Goal: Book appointment/travel/reservation

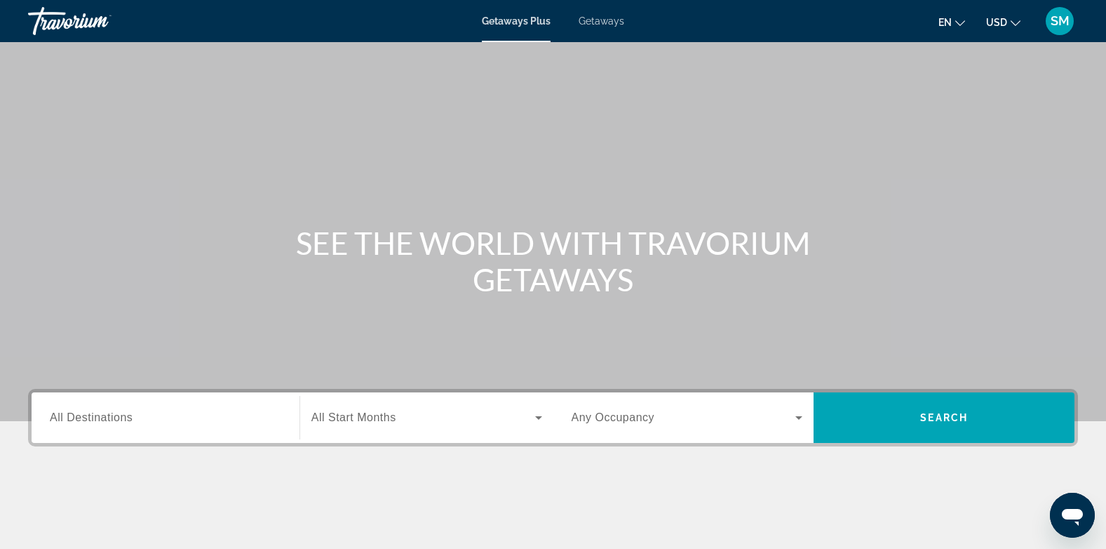
click at [608, 18] on span "Getaways" at bounding box center [602, 20] width 46 height 11
click at [123, 417] on span "All Destinations" at bounding box center [91, 417] width 83 height 12
click at [123, 417] on input "Destination All Destinations" at bounding box center [166, 418] width 232 height 17
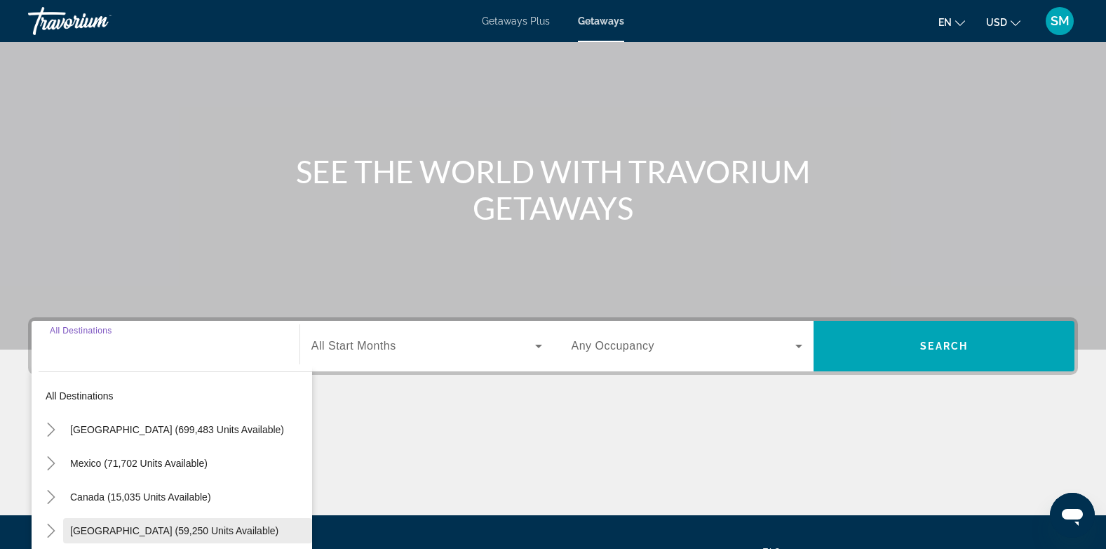
scroll to position [210, 0]
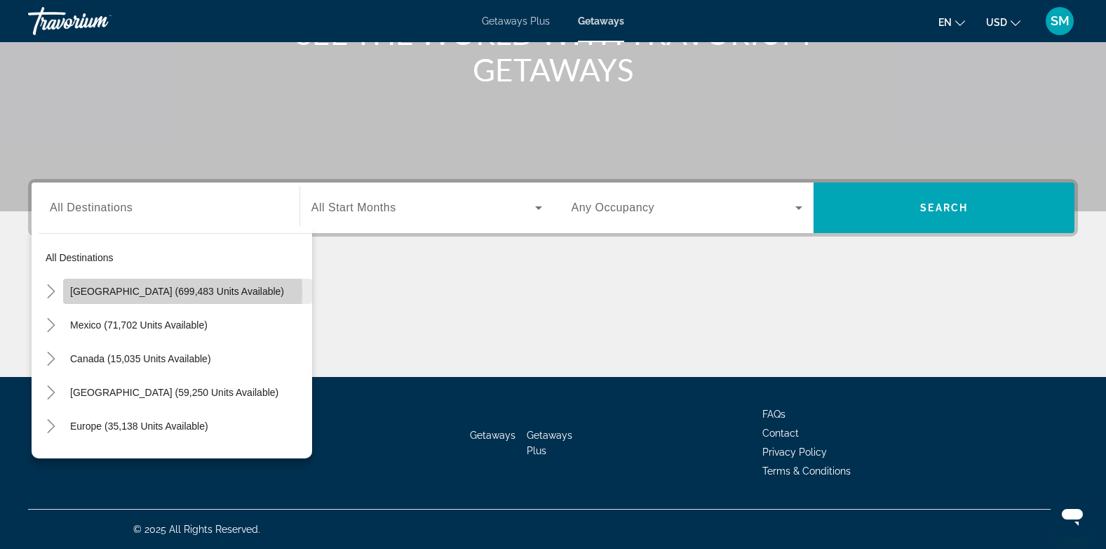
click at [108, 290] on span "[GEOGRAPHIC_DATA] (699,483 units available)" at bounding box center [177, 291] width 214 height 11
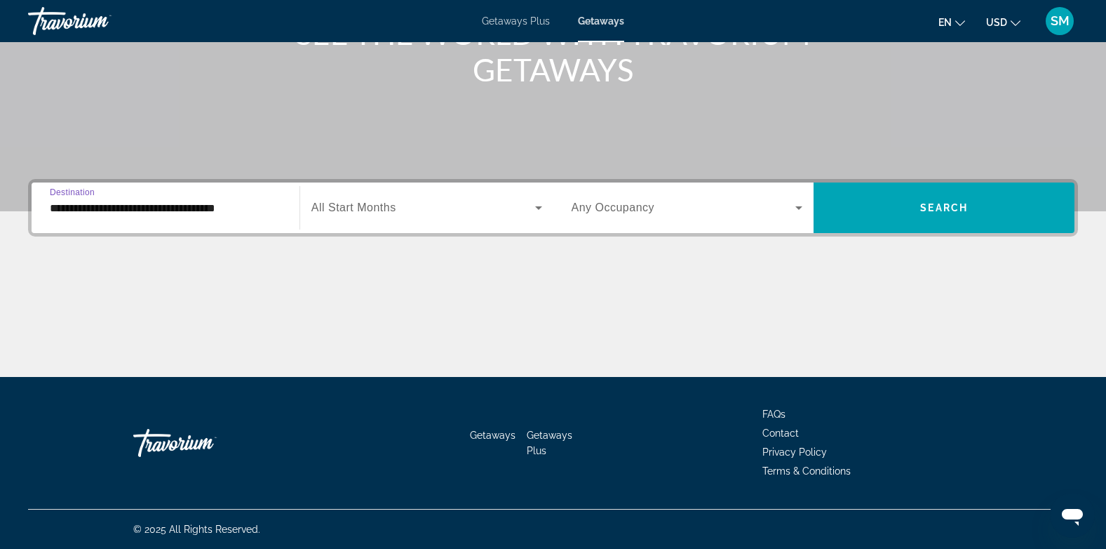
click at [79, 201] on input "**********" at bounding box center [166, 208] width 232 height 17
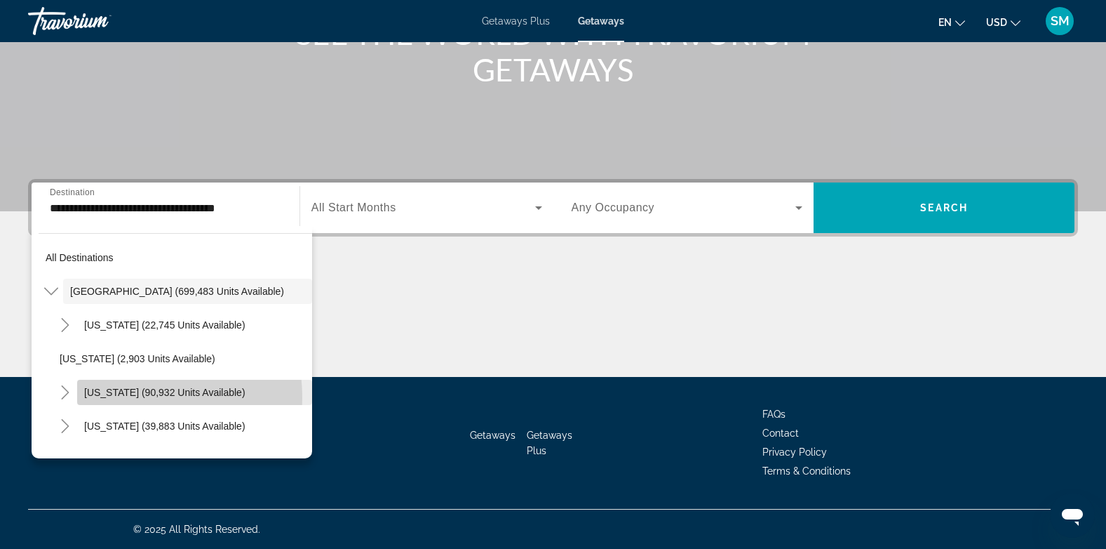
click at [114, 398] on span "Search widget" at bounding box center [194, 392] width 235 height 34
type input "**********"
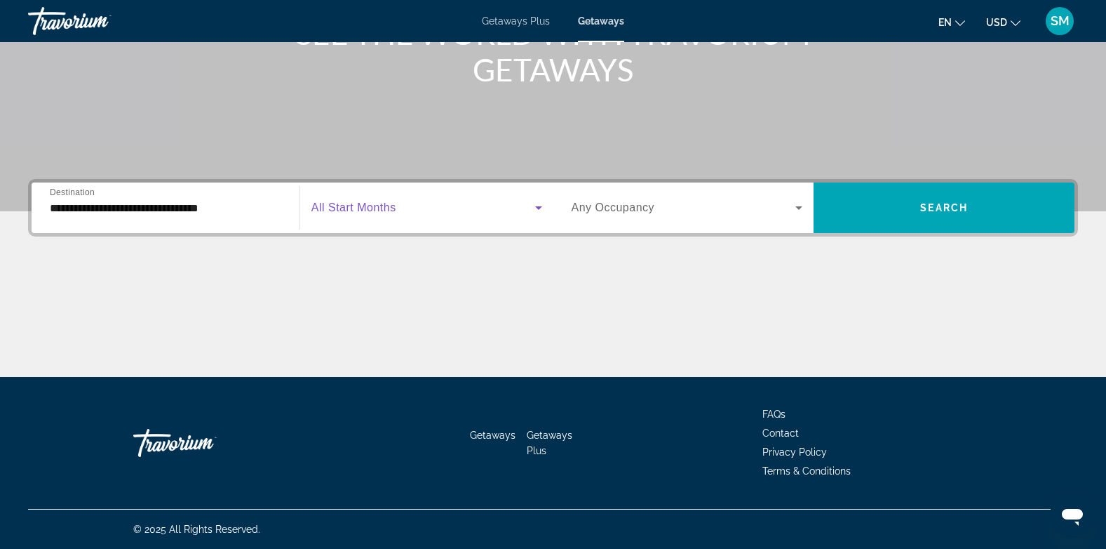
click at [537, 208] on icon "Search widget" at bounding box center [538, 208] width 7 height 4
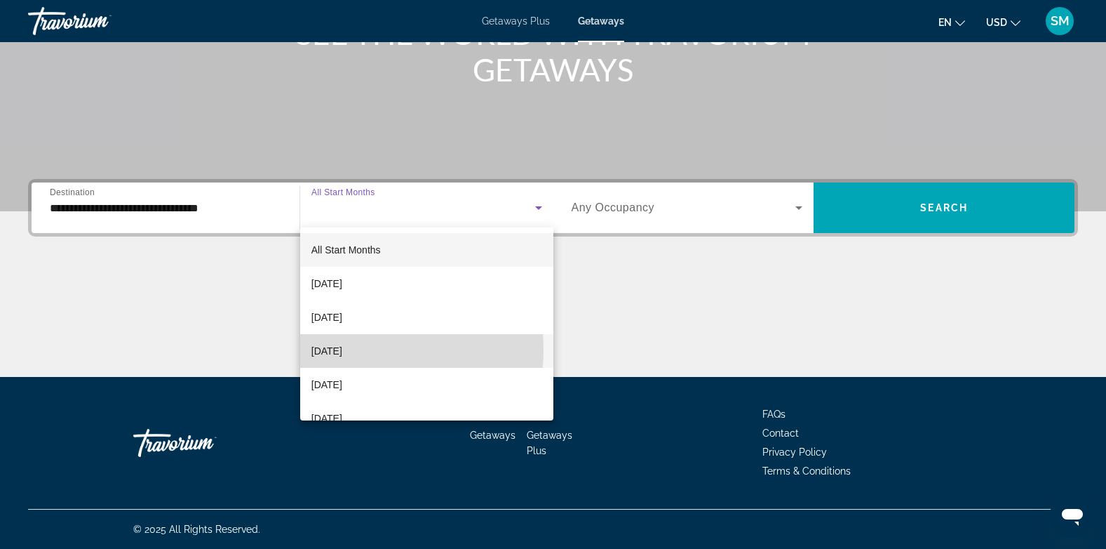
click at [342, 349] on span "[DATE]" at bounding box center [327, 350] width 31 height 17
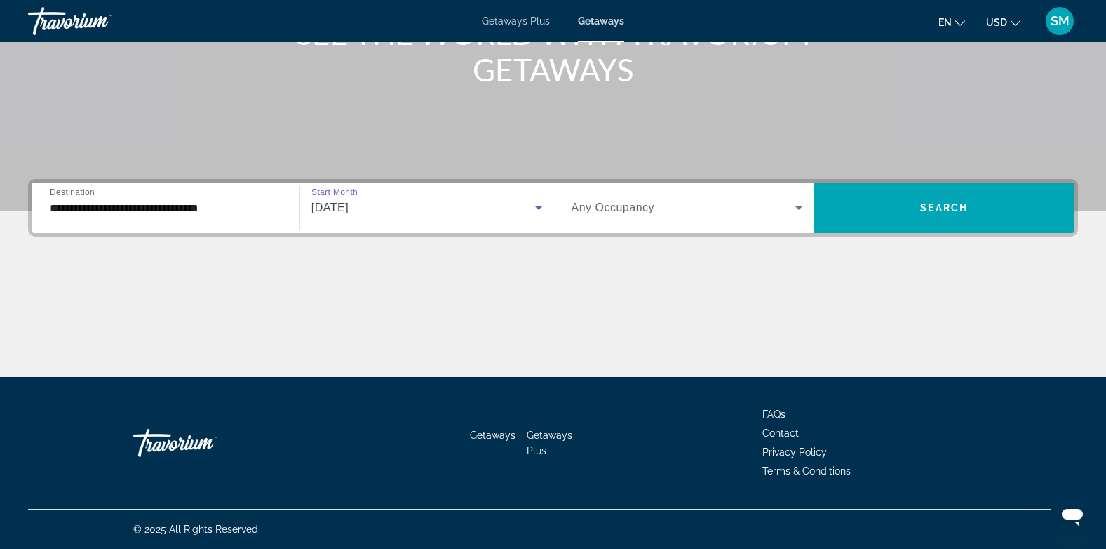
click at [797, 206] on icon "Search widget" at bounding box center [799, 208] width 7 height 4
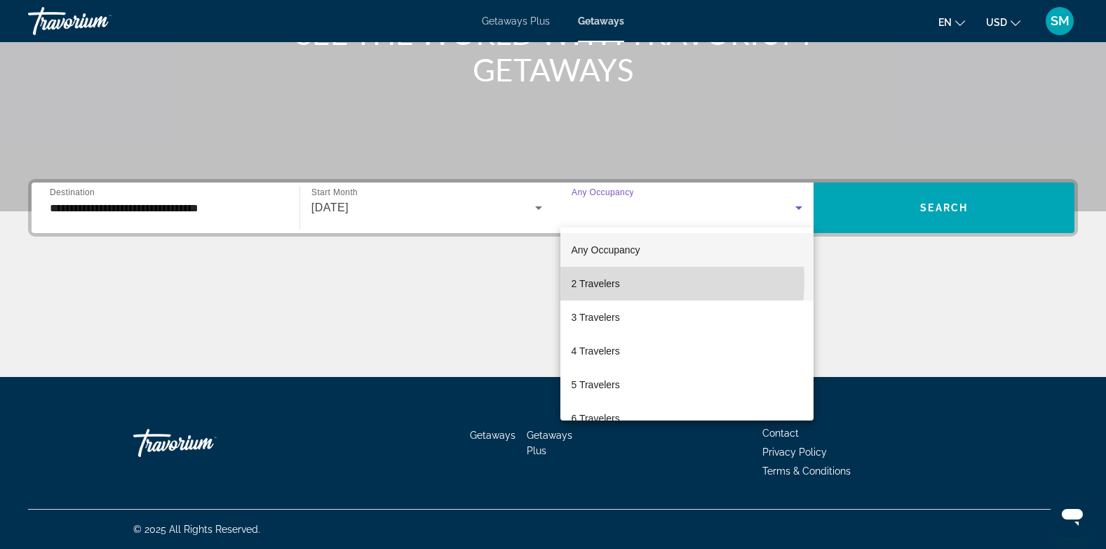
click at [613, 280] on span "2 Travelers" at bounding box center [596, 283] width 48 height 17
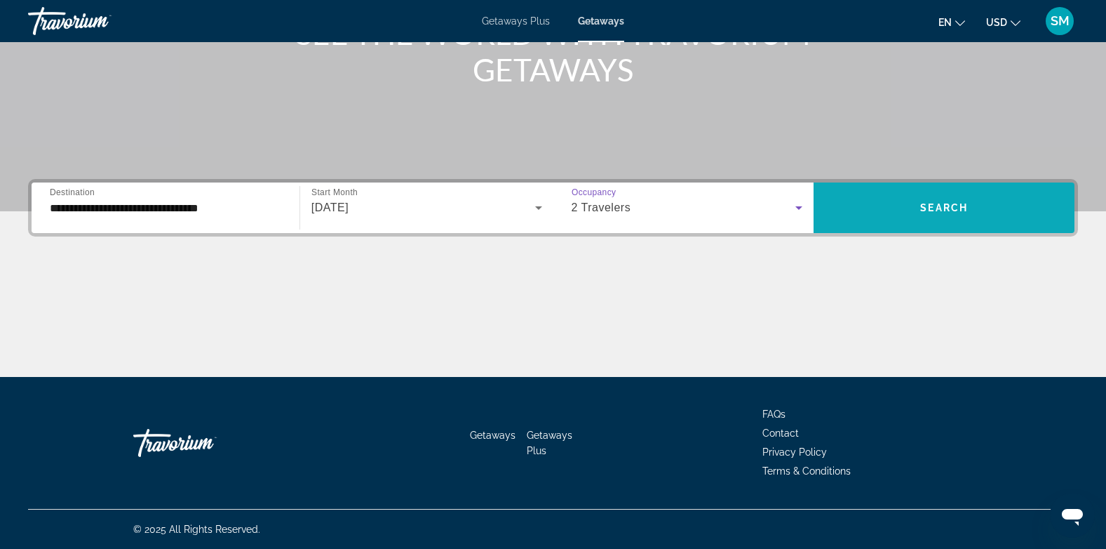
click at [929, 201] on span "Search widget" at bounding box center [944, 208] width 261 height 34
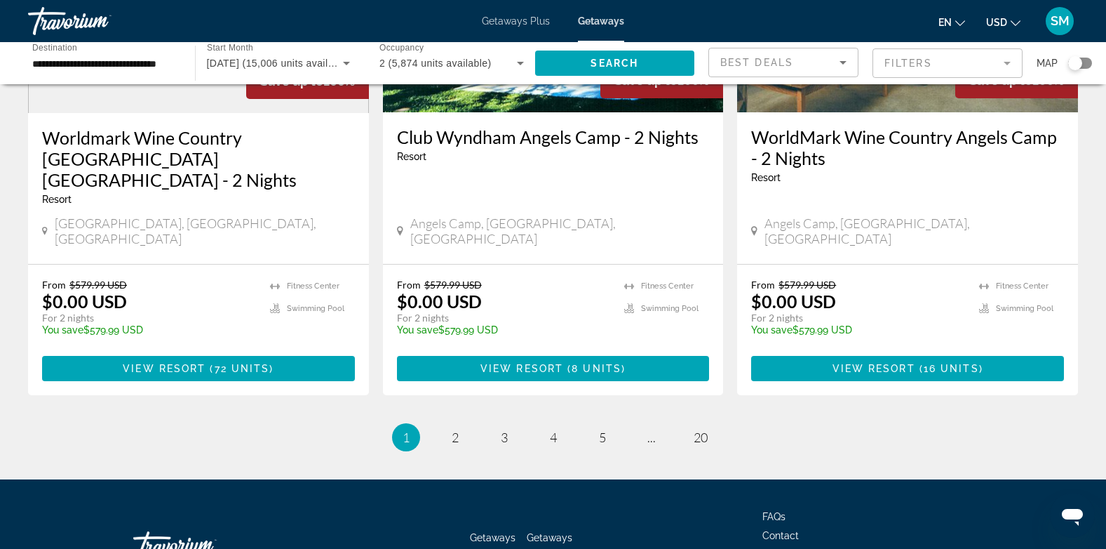
scroll to position [1807, 0]
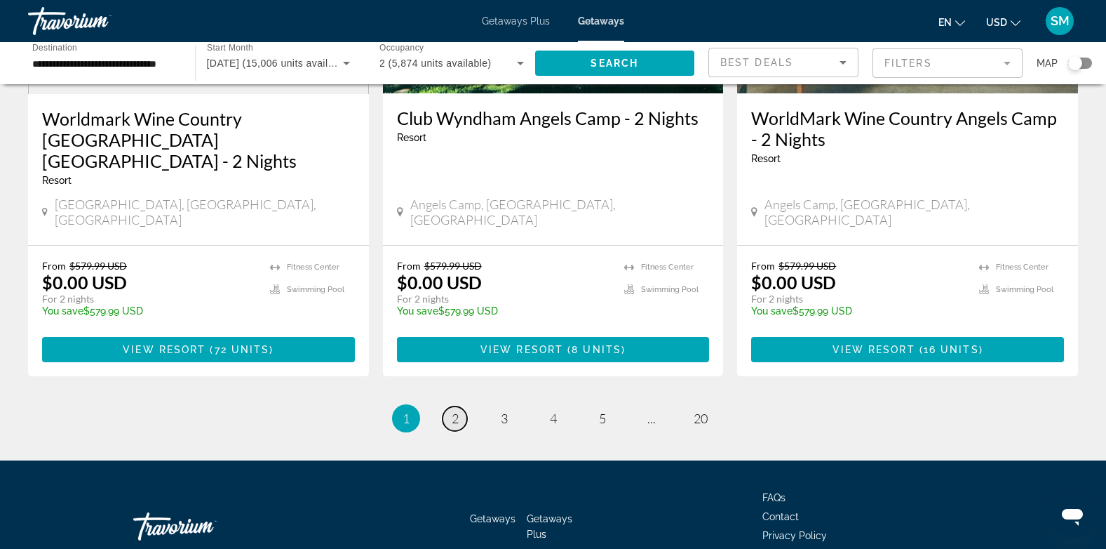
click at [455, 410] on span "2" at bounding box center [455, 417] width 7 height 15
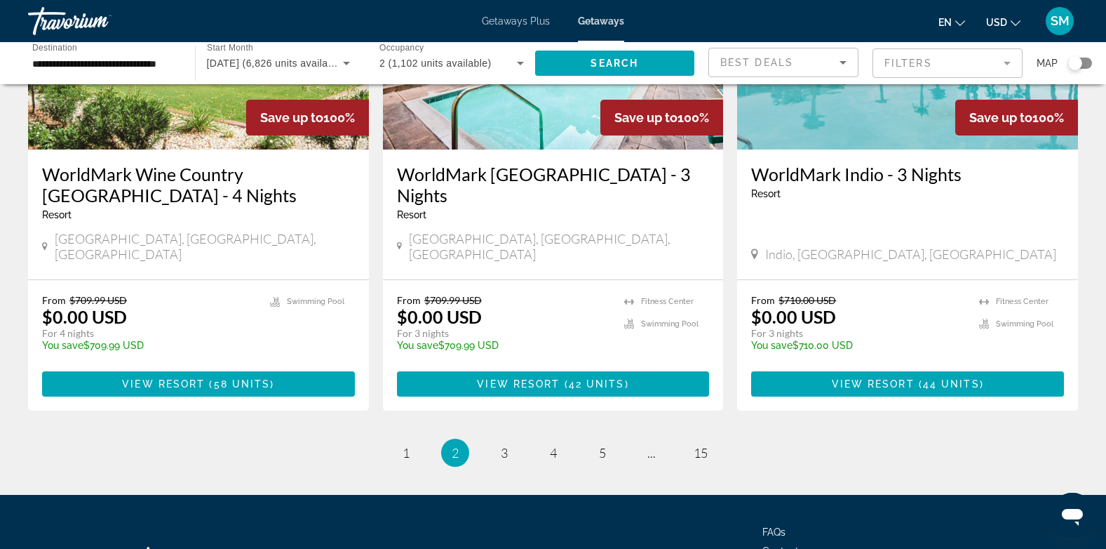
scroll to position [1803, 0]
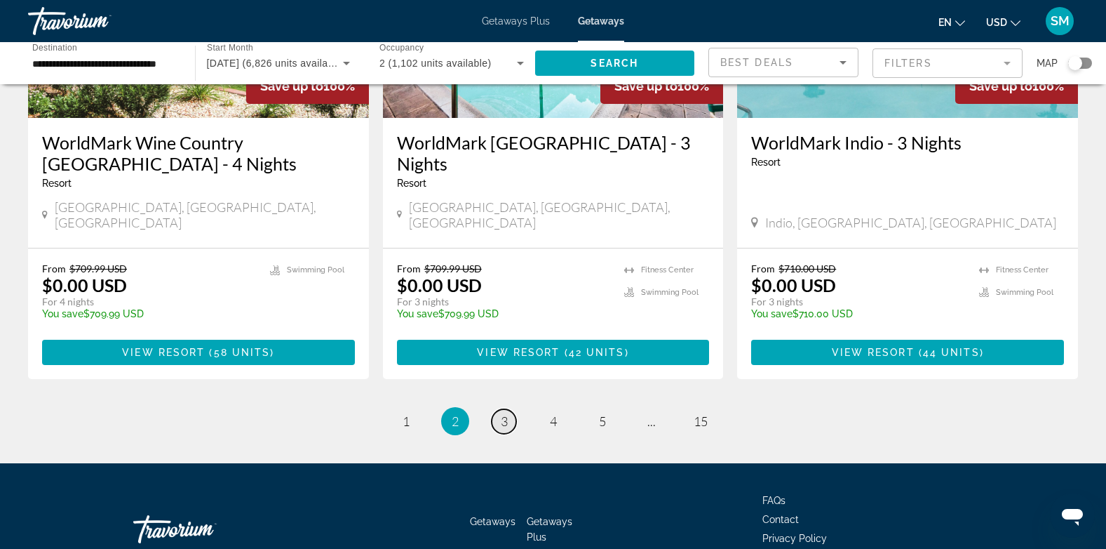
click at [506, 413] on span "3" at bounding box center [504, 420] width 7 height 15
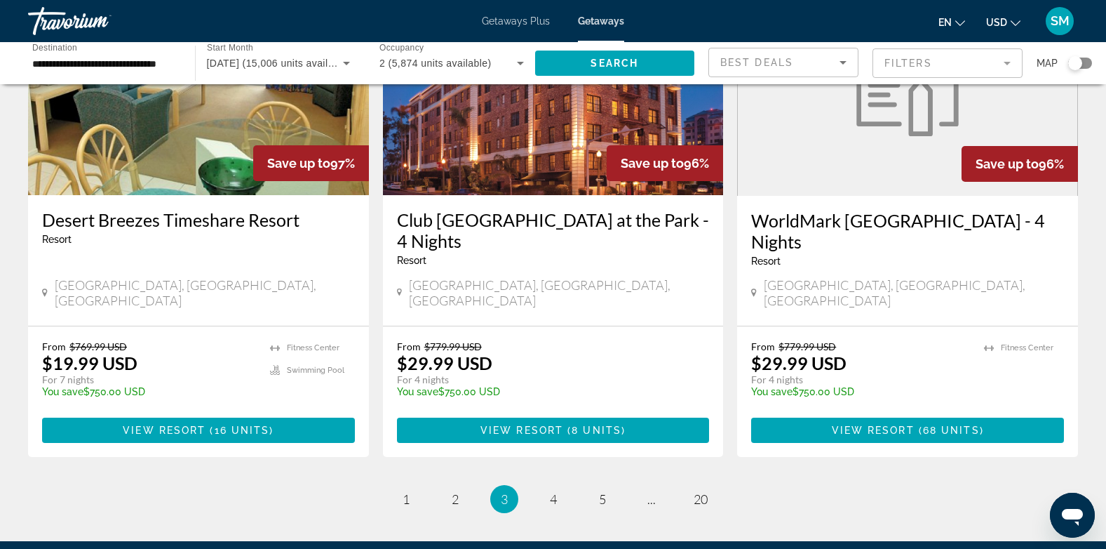
scroll to position [1737, 0]
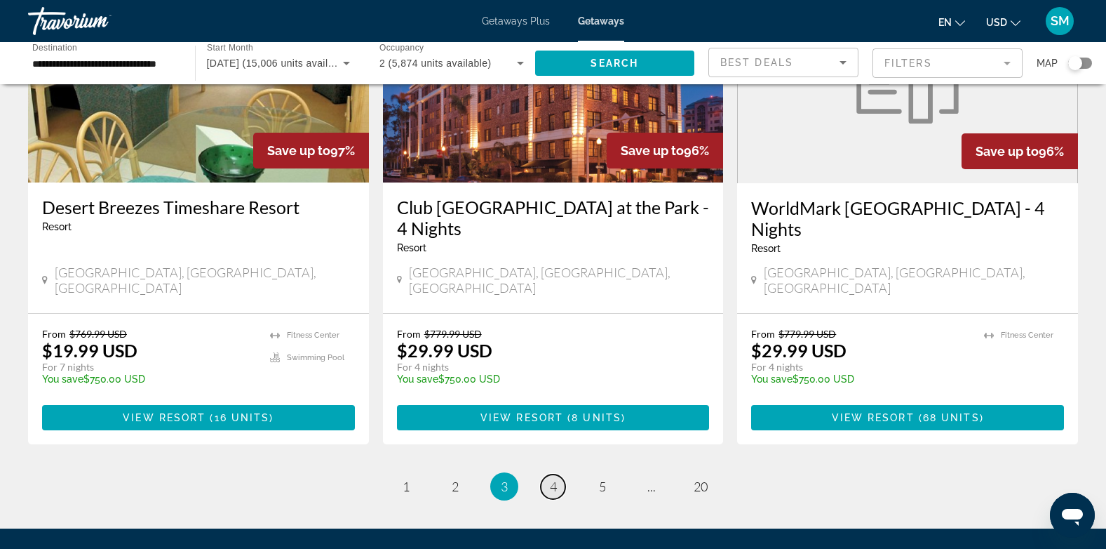
click at [556, 479] on span "4" at bounding box center [553, 486] width 7 height 15
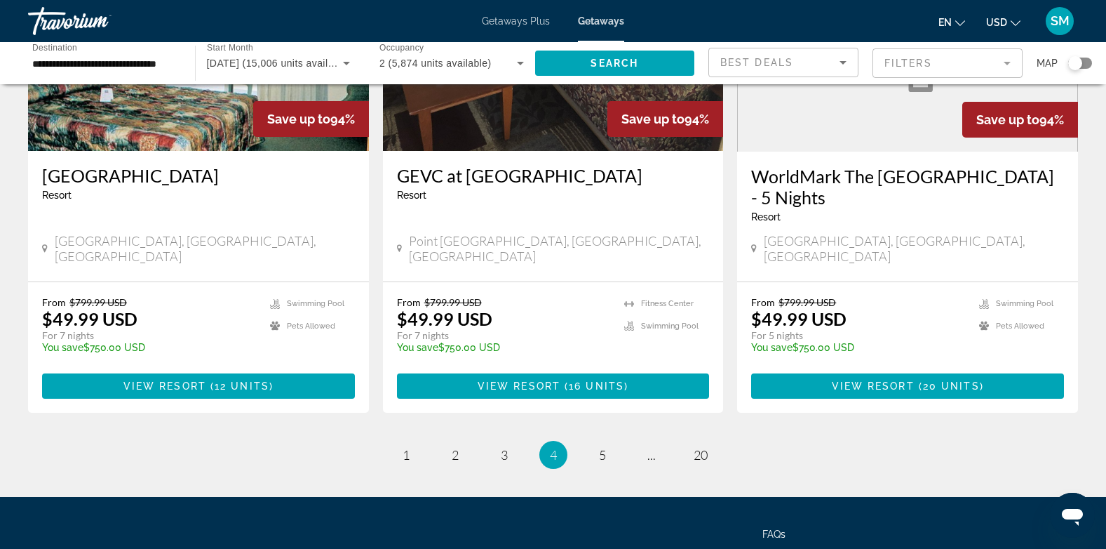
scroll to position [1807, 0]
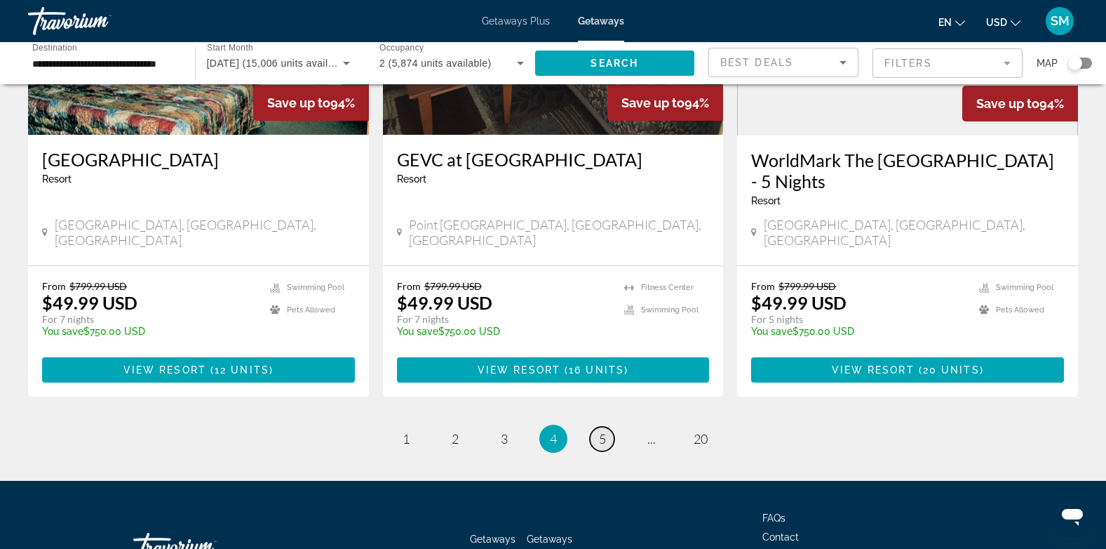
click at [601, 431] on span "5" at bounding box center [602, 438] width 7 height 15
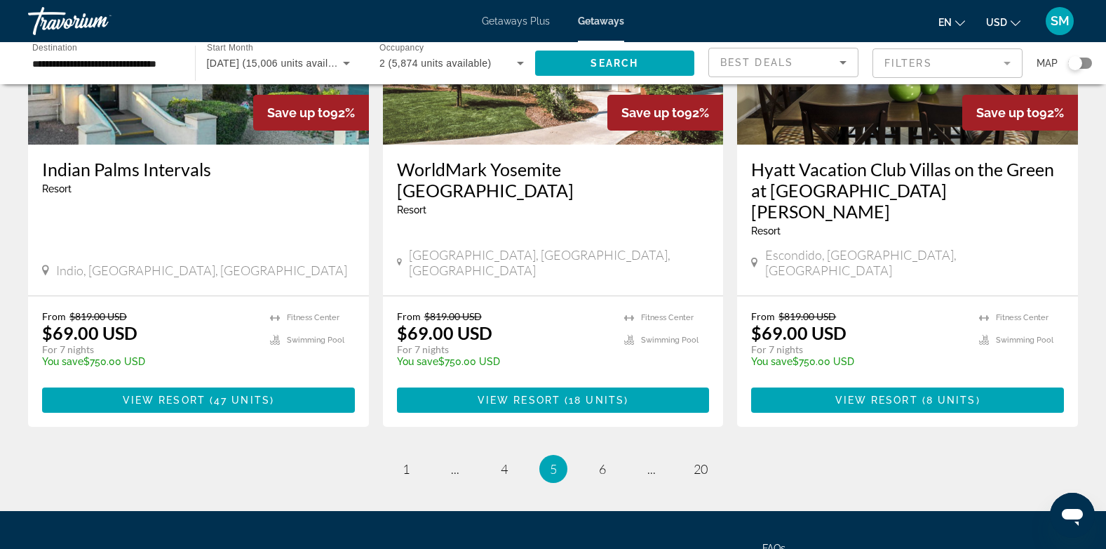
scroll to position [1739, 0]
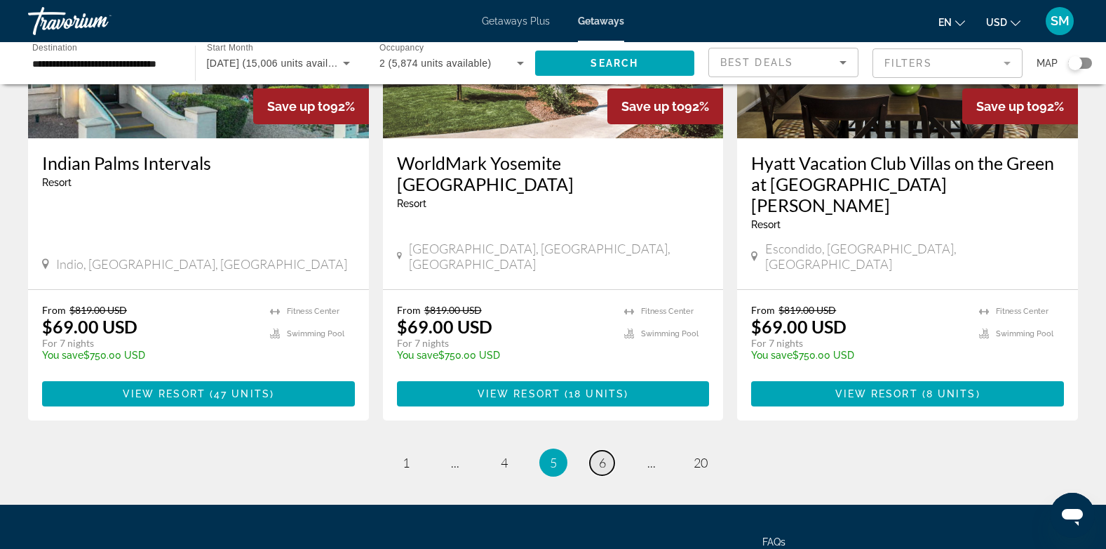
click at [609, 450] on link "page 6" at bounding box center [602, 462] width 25 height 25
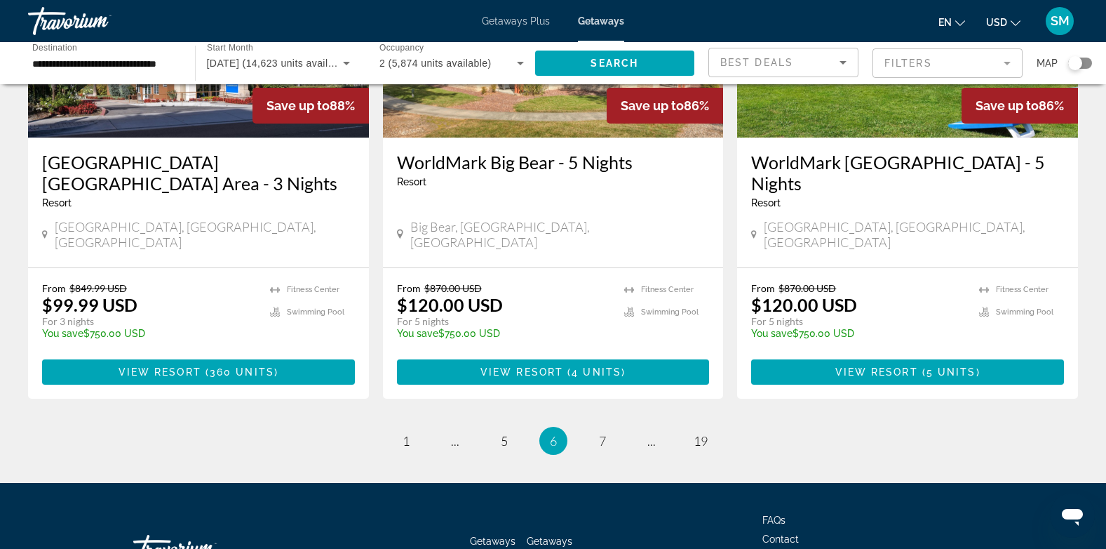
scroll to position [1723, 0]
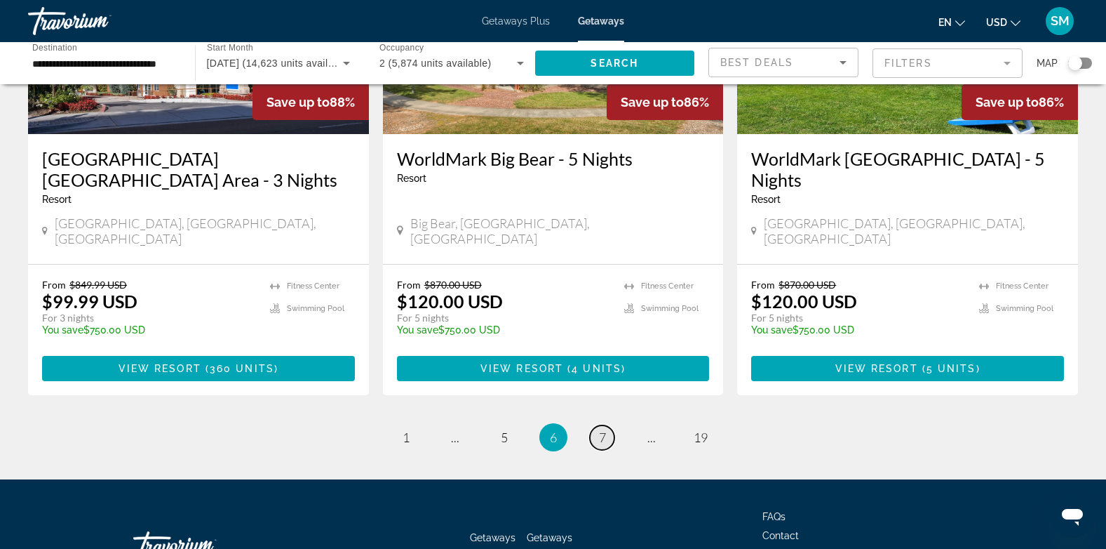
click at [601, 429] on span "7" at bounding box center [602, 436] width 7 height 15
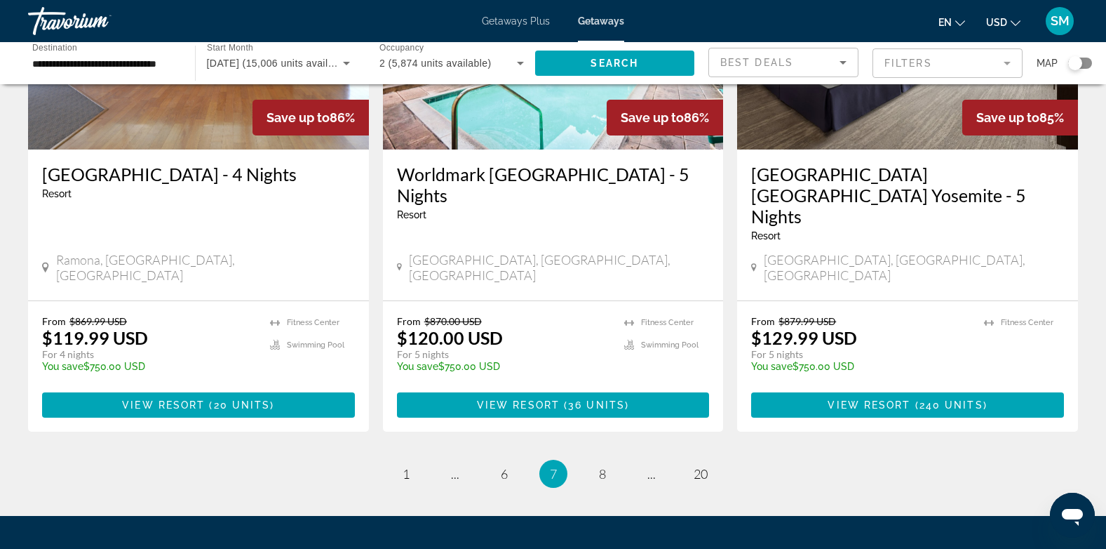
scroll to position [1805, 0]
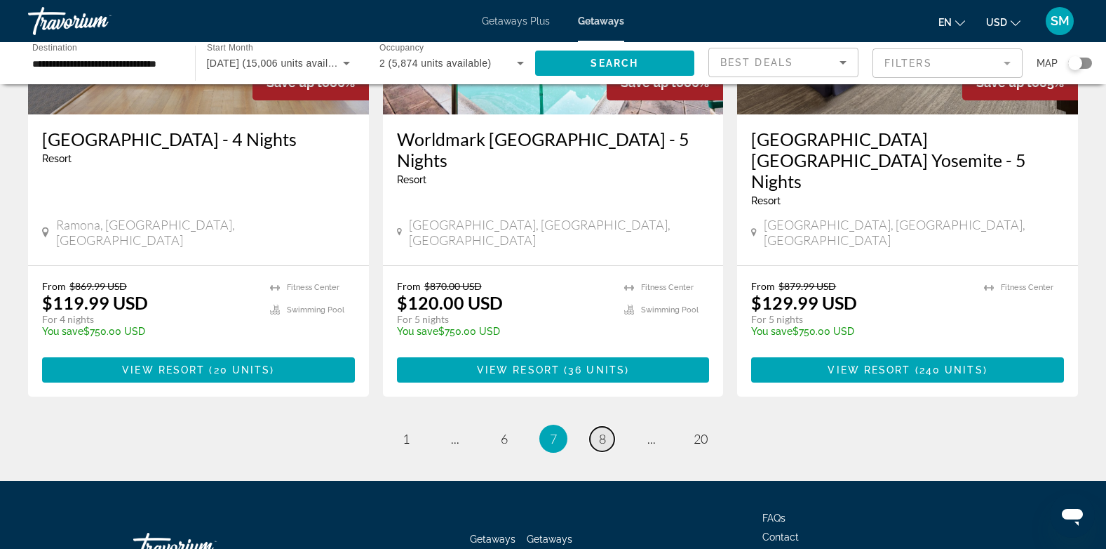
click at [604, 431] on span "8" at bounding box center [602, 438] width 7 height 15
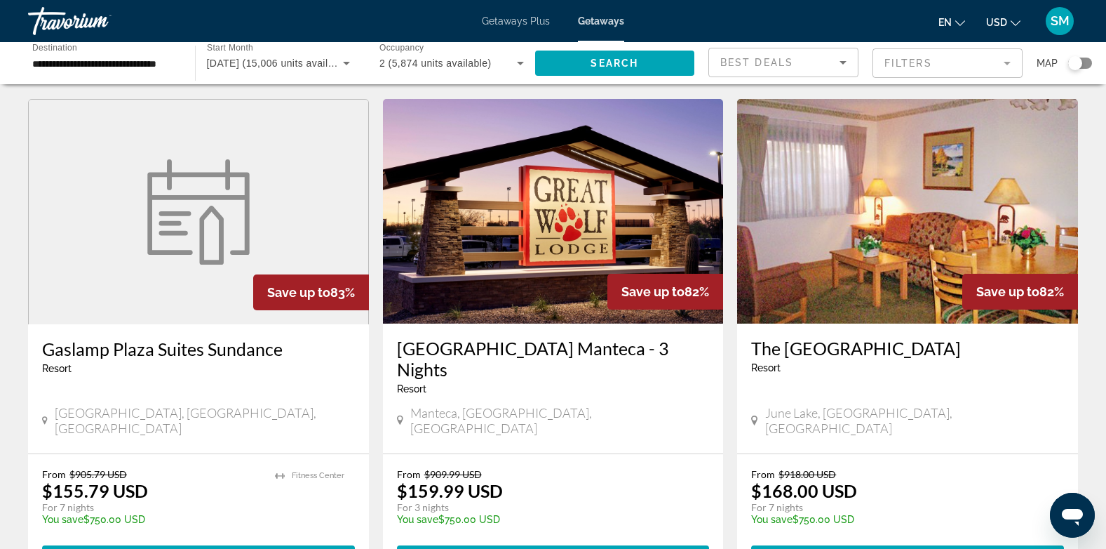
scroll to position [1624, 0]
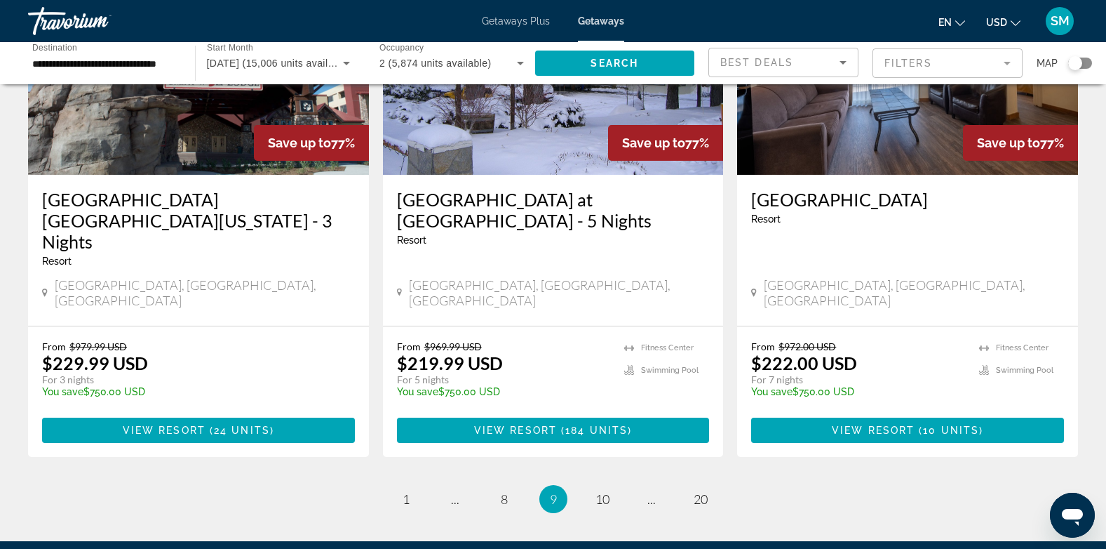
scroll to position [1727, 0]
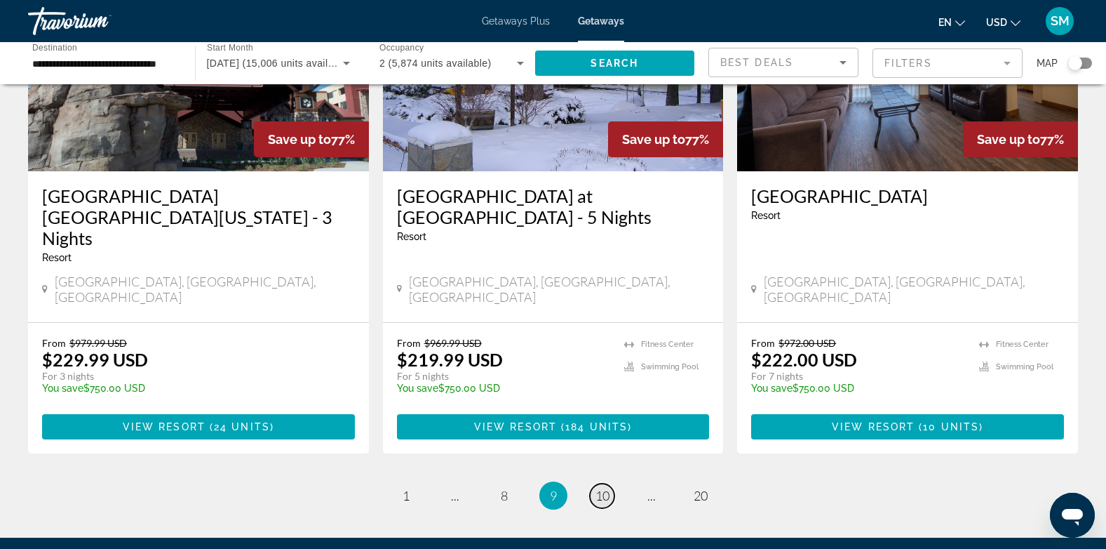
click at [607, 488] on span "10" at bounding box center [603, 495] width 14 height 15
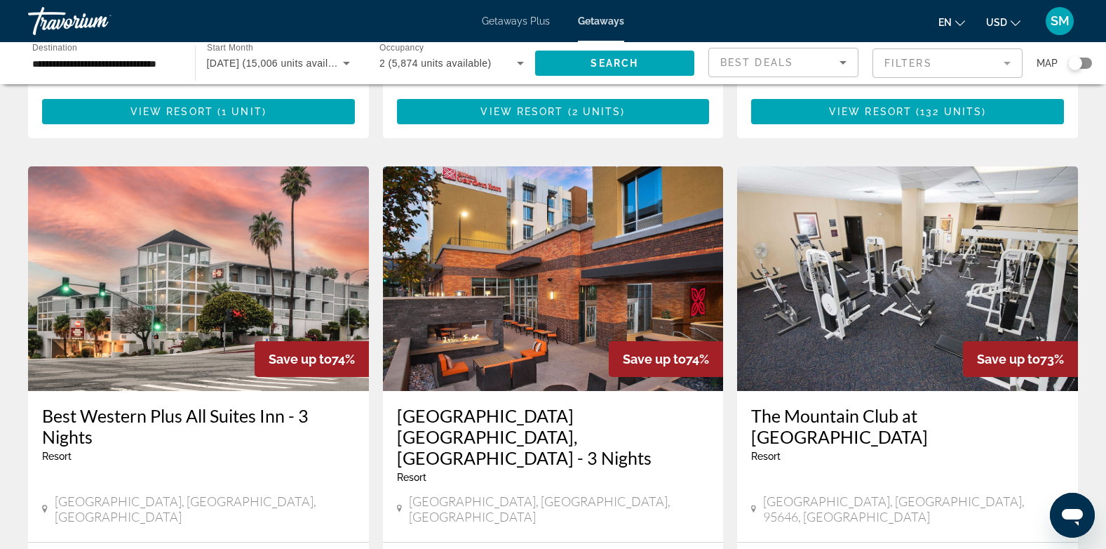
scroll to position [1490, 0]
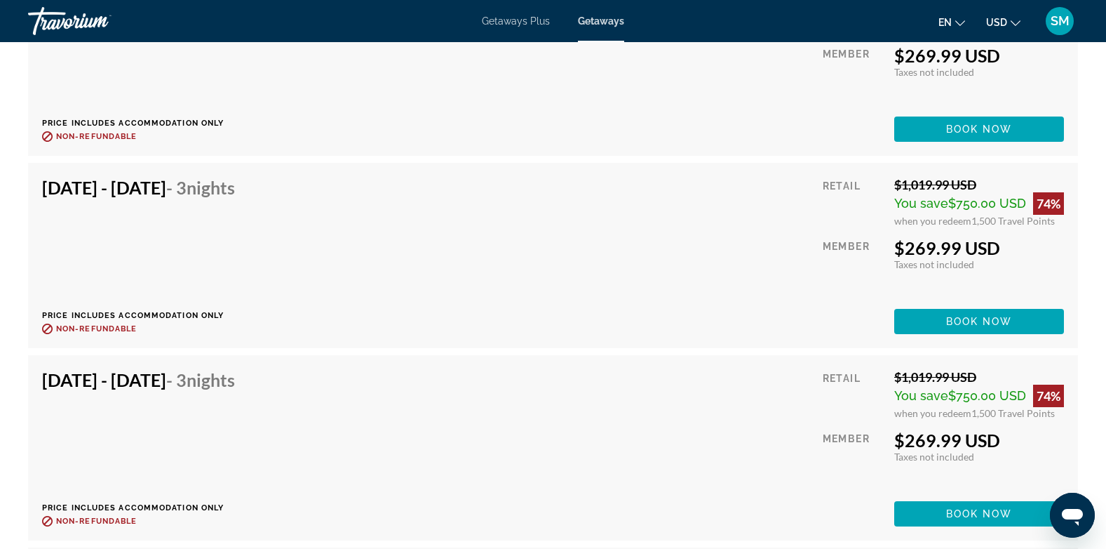
scroll to position [3688, 0]
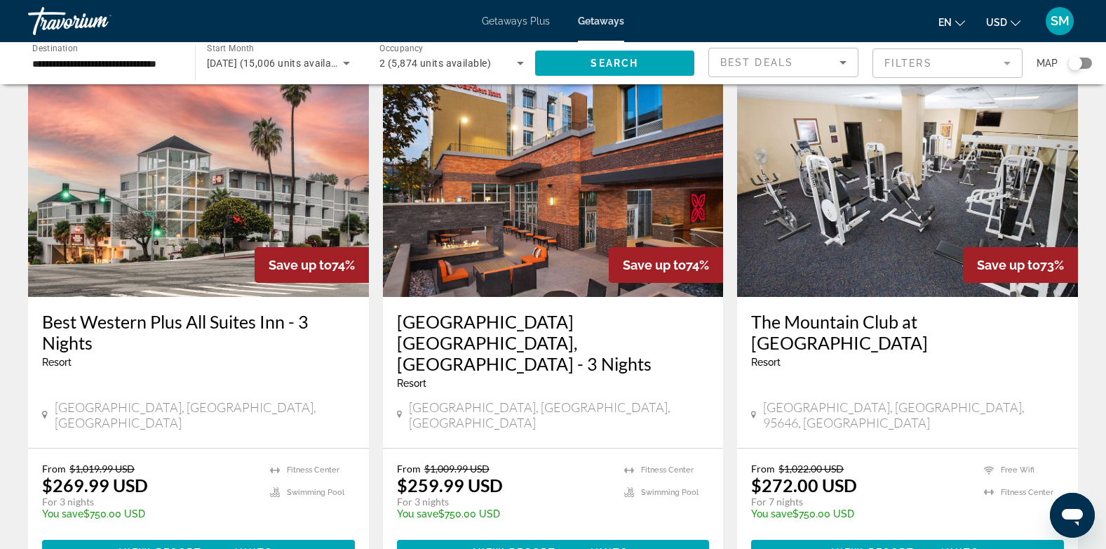
scroll to position [1607, 0]
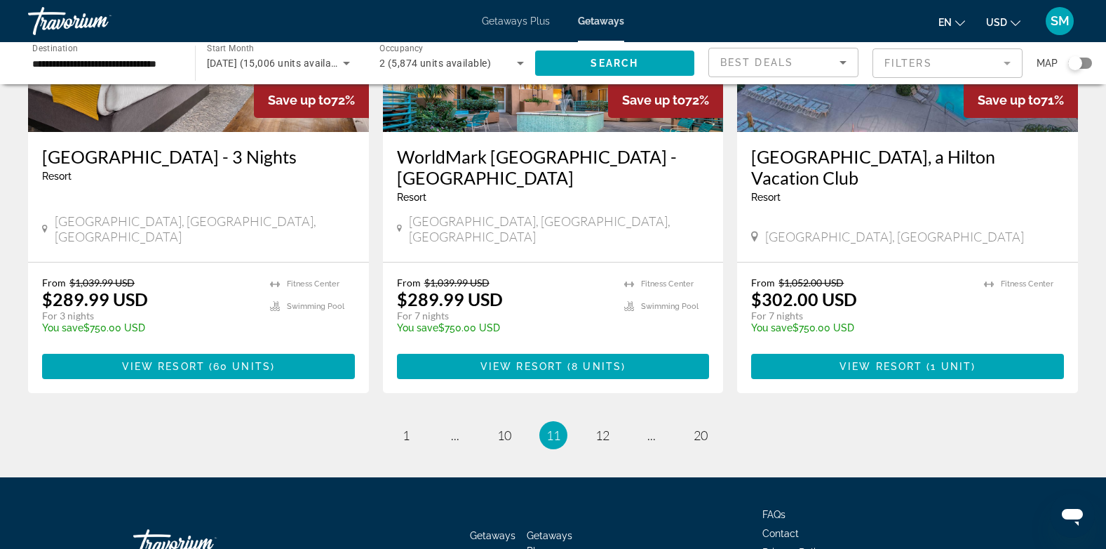
scroll to position [1784, 0]
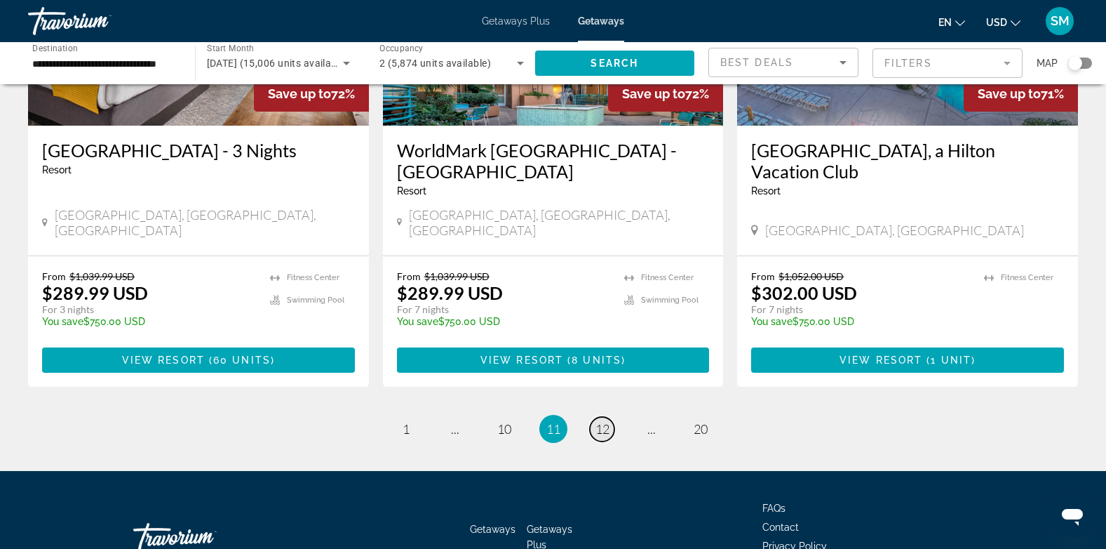
click at [602, 421] on span "12" at bounding box center [603, 428] width 14 height 15
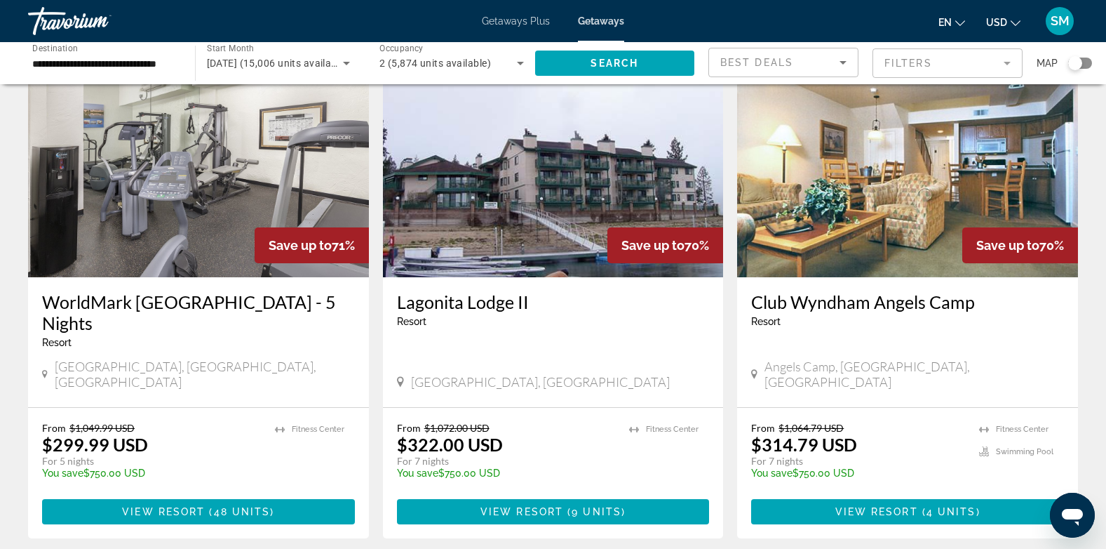
scroll to position [1646, 0]
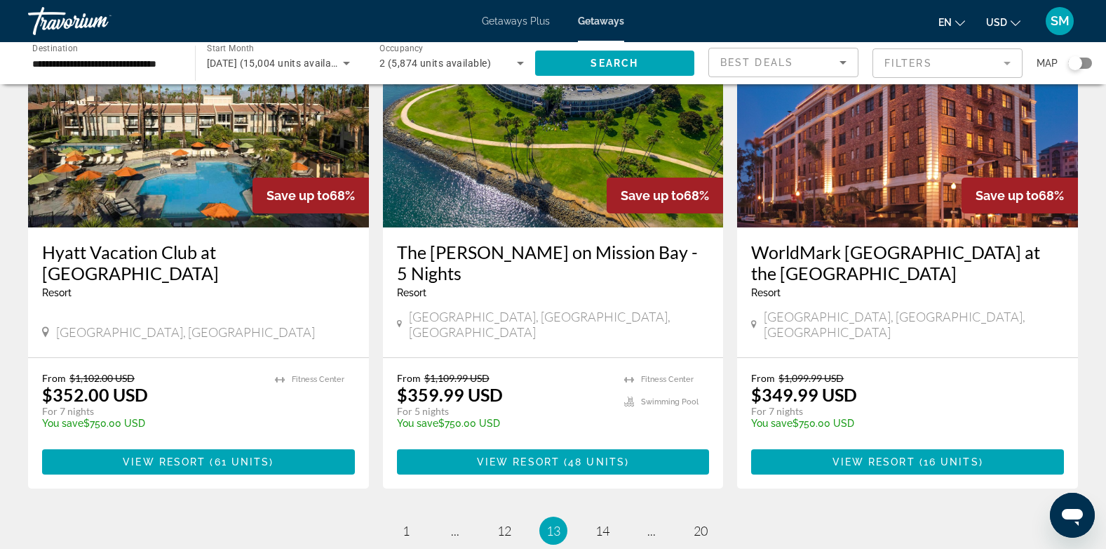
scroll to position [1718, 0]
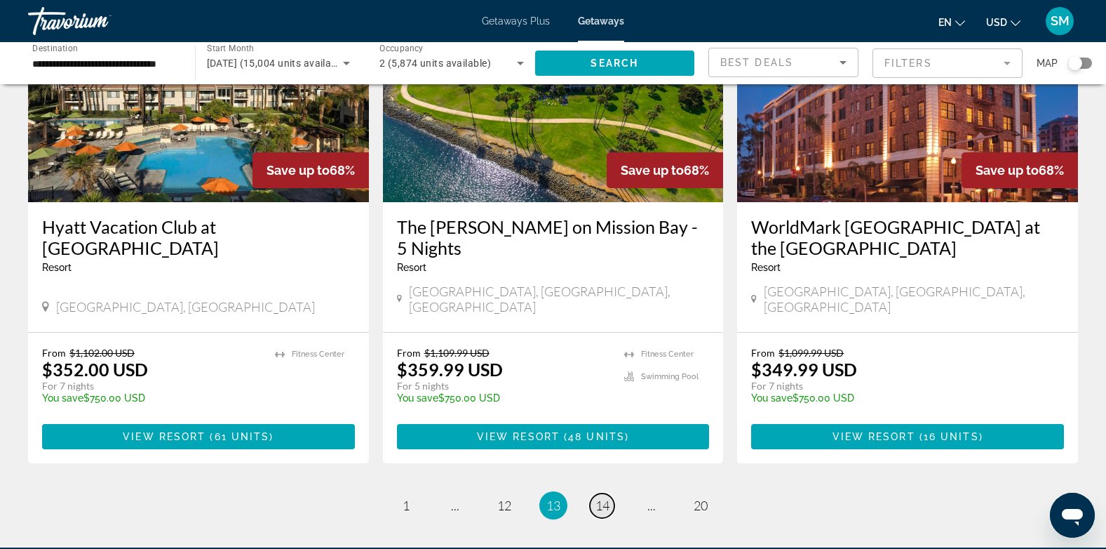
click at [607, 497] on span "14" at bounding box center [603, 504] width 14 height 15
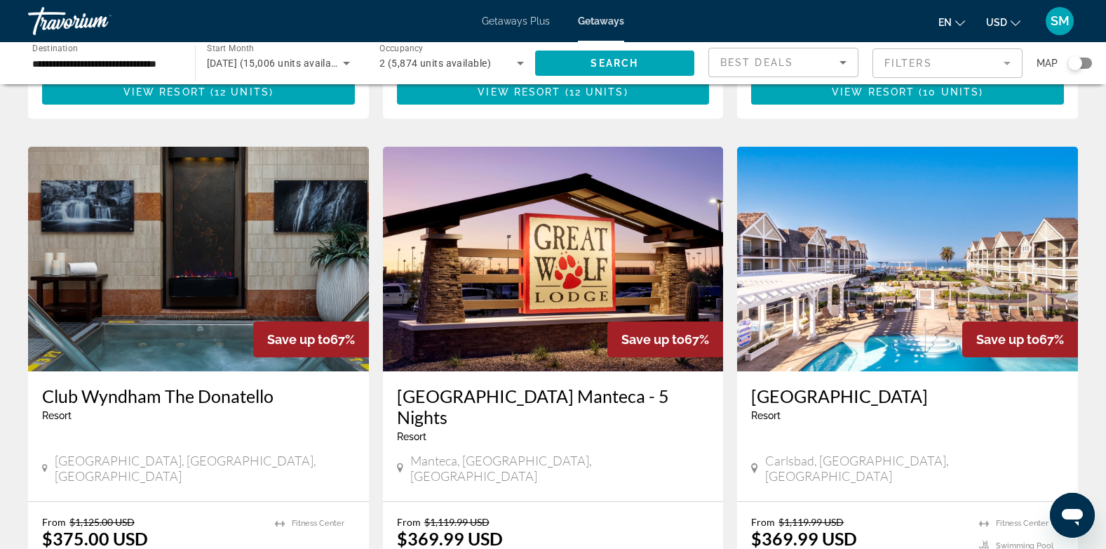
scroll to position [1509, 0]
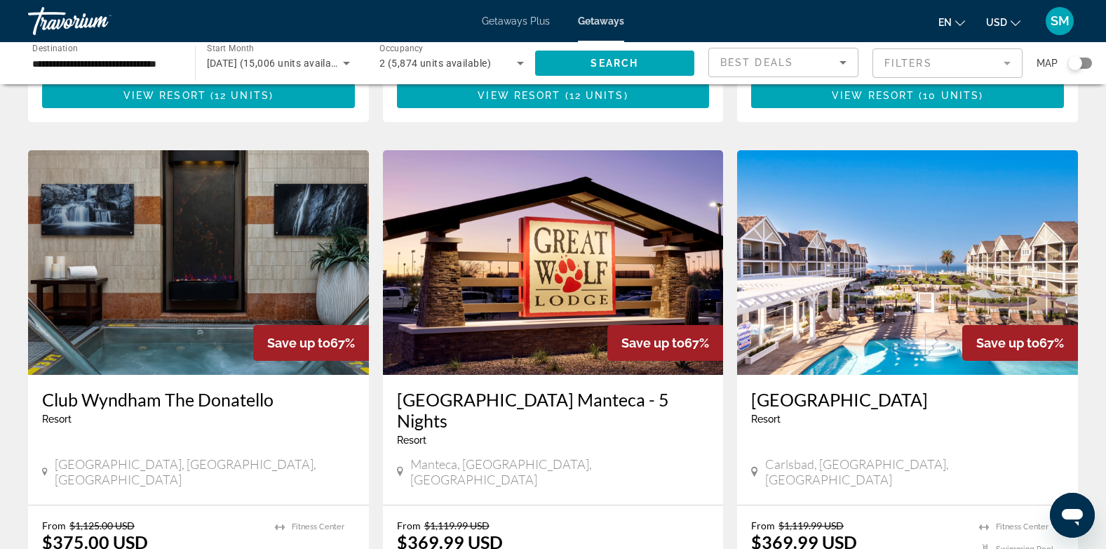
click at [875, 389] on h3 "[GEOGRAPHIC_DATA]" at bounding box center [907, 399] width 313 height 21
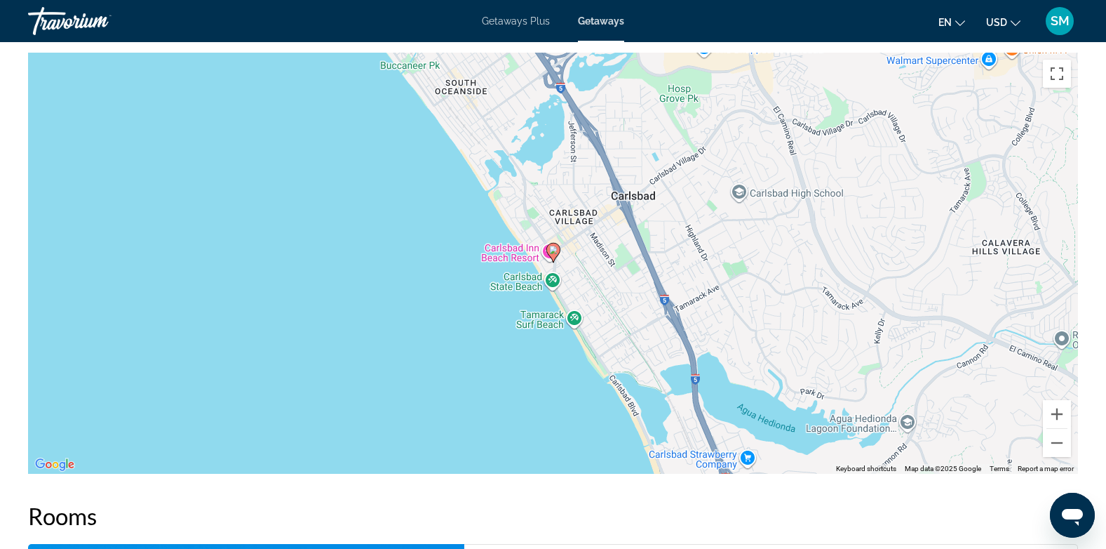
scroll to position [2046, 0]
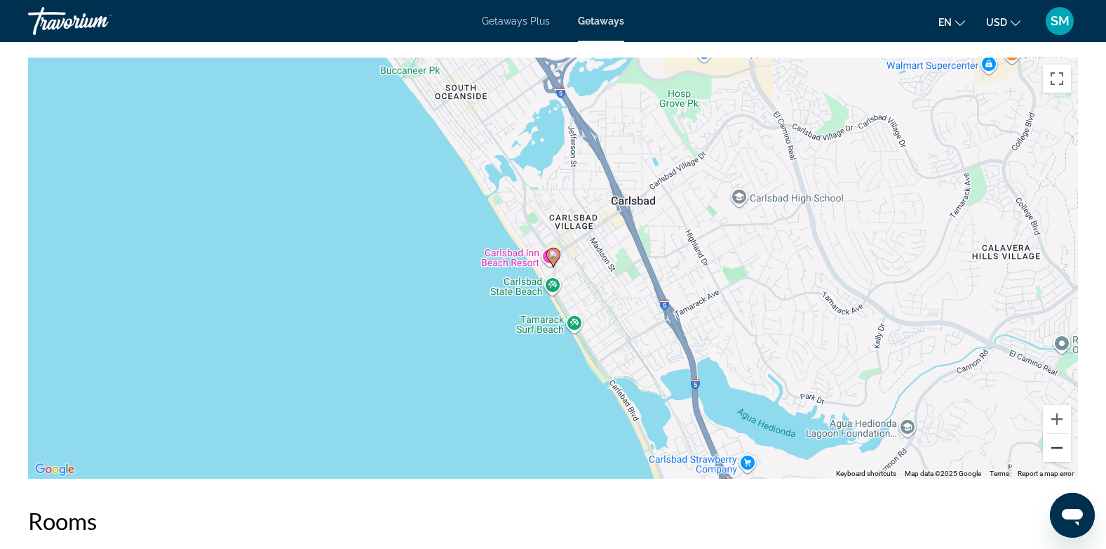
click at [1062, 448] on button "Zoom out" at bounding box center [1057, 448] width 28 height 28
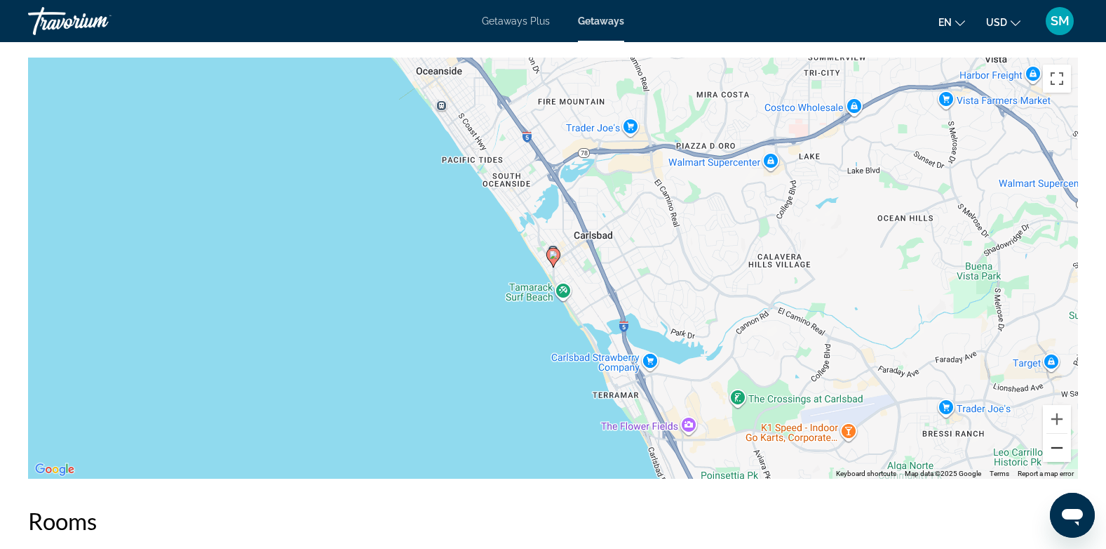
click at [1062, 448] on button "Zoom out" at bounding box center [1057, 448] width 28 height 28
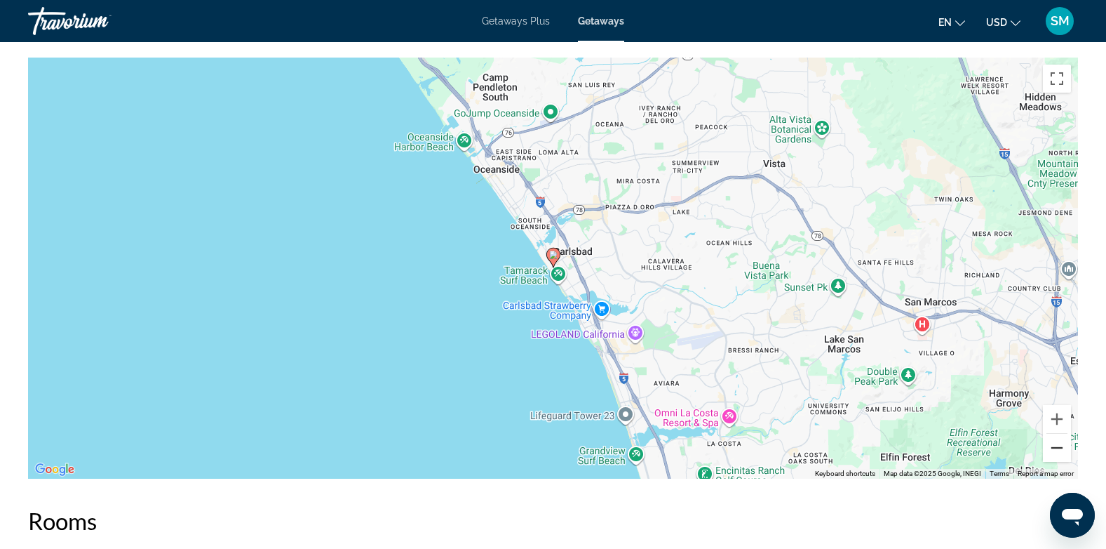
click at [1054, 439] on button "Zoom out" at bounding box center [1057, 448] width 28 height 28
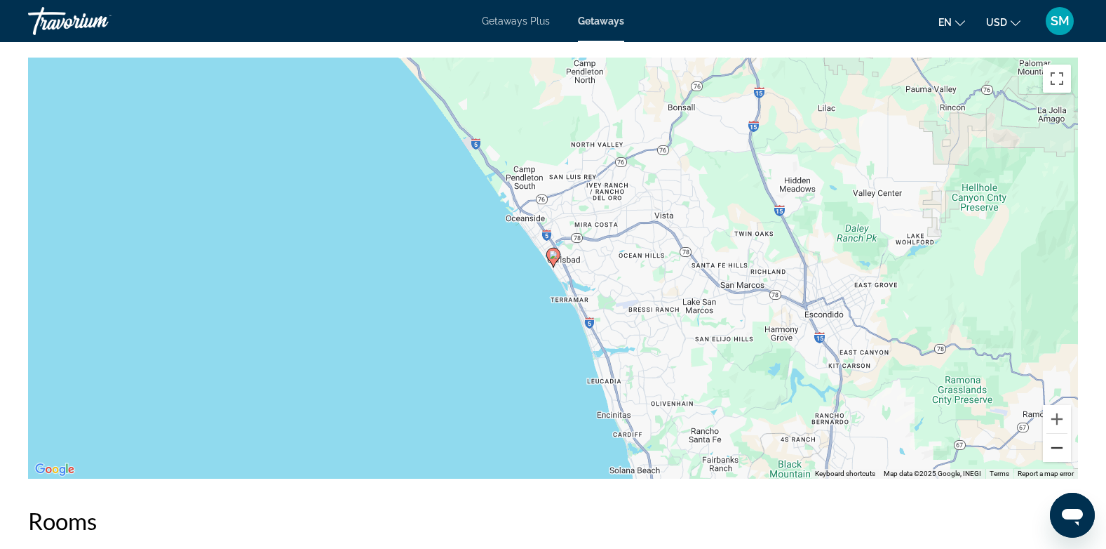
click at [1054, 439] on button "Zoom out" at bounding box center [1057, 448] width 28 height 28
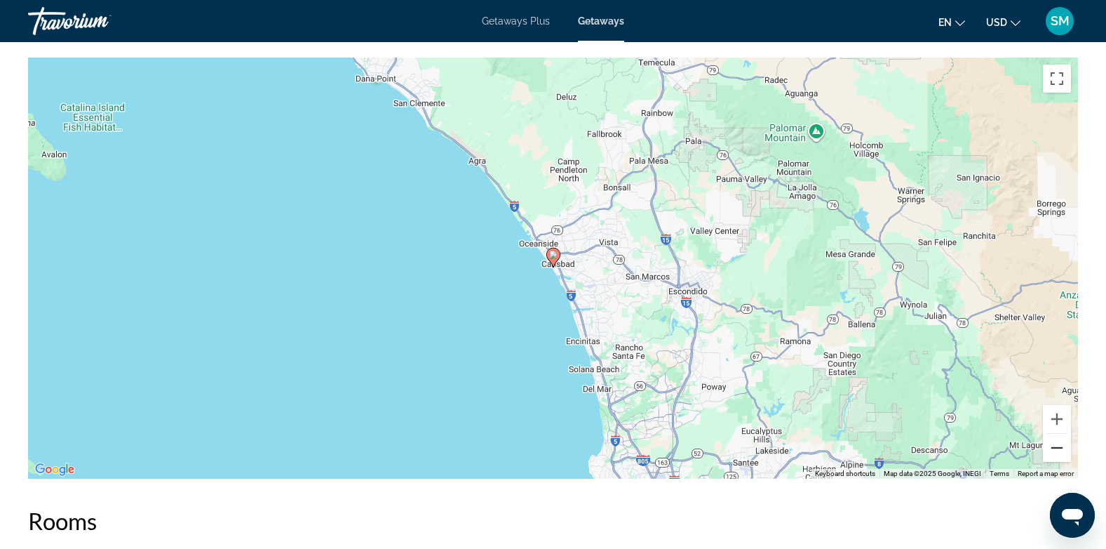
click at [1055, 446] on button "Zoom out" at bounding box center [1057, 448] width 28 height 28
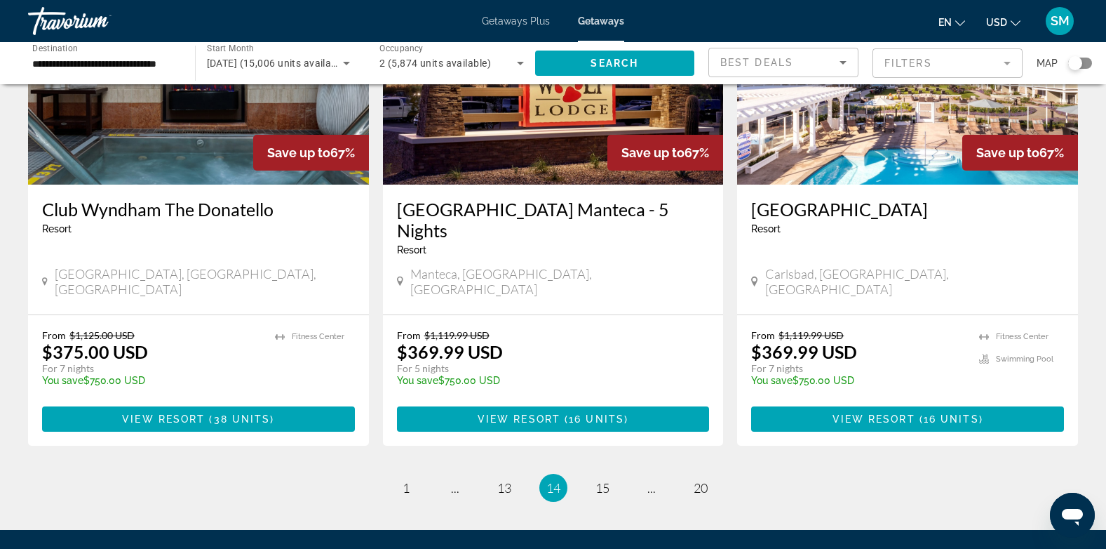
scroll to position [1720, 0]
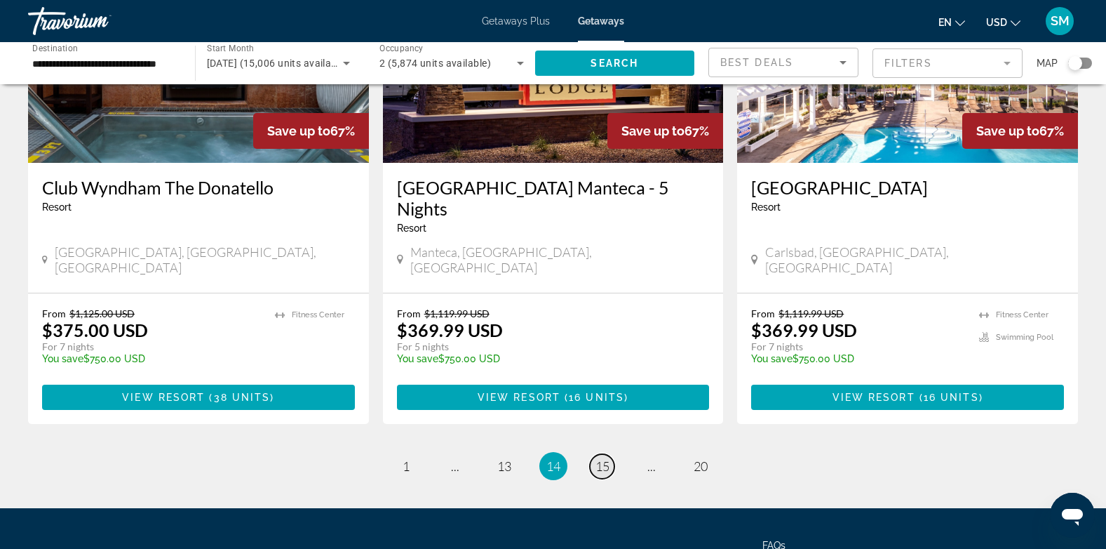
click at [601, 458] on span "15" at bounding box center [603, 465] width 14 height 15
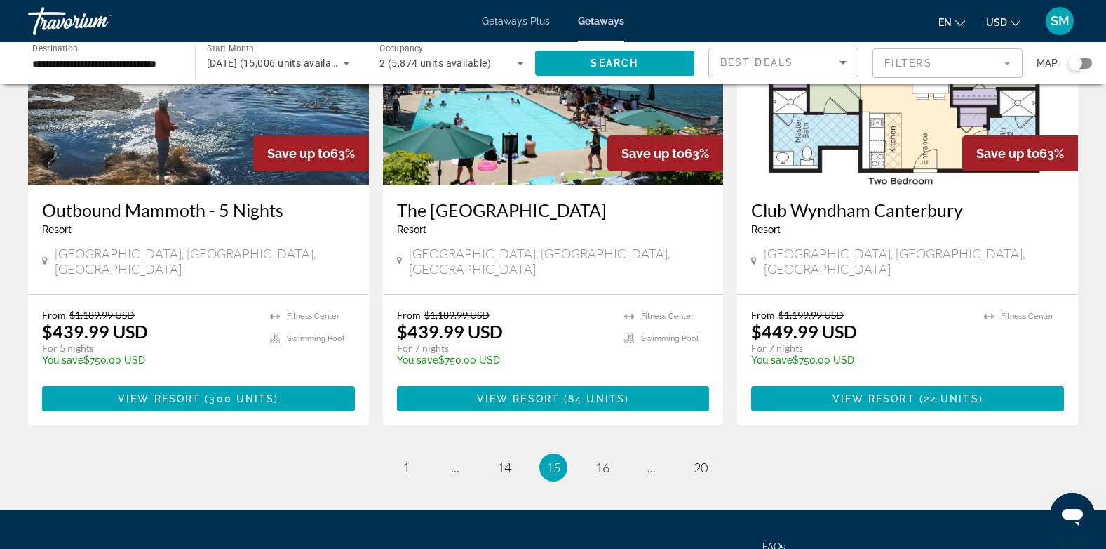
scroll to position [1705, 0]
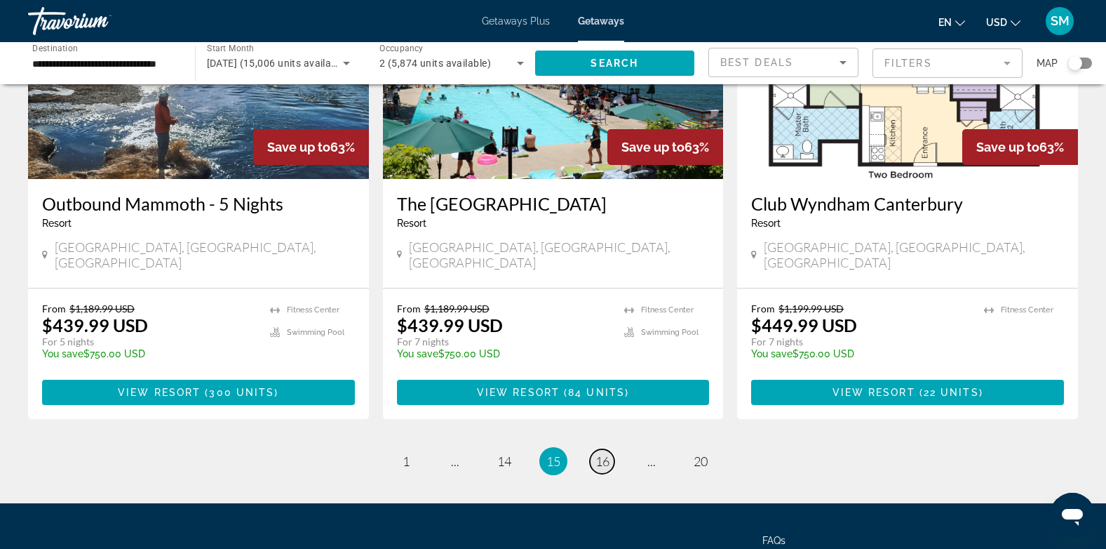
click at [606, 453] on span "16" at bounding box center [603, 460] width 14 height 15
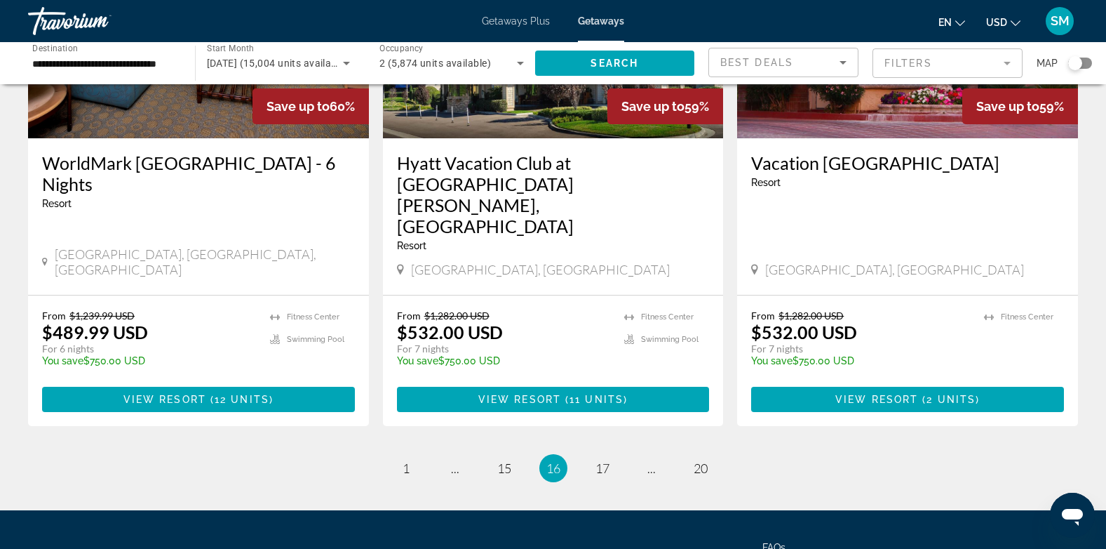
scroll to position [1785, 0]
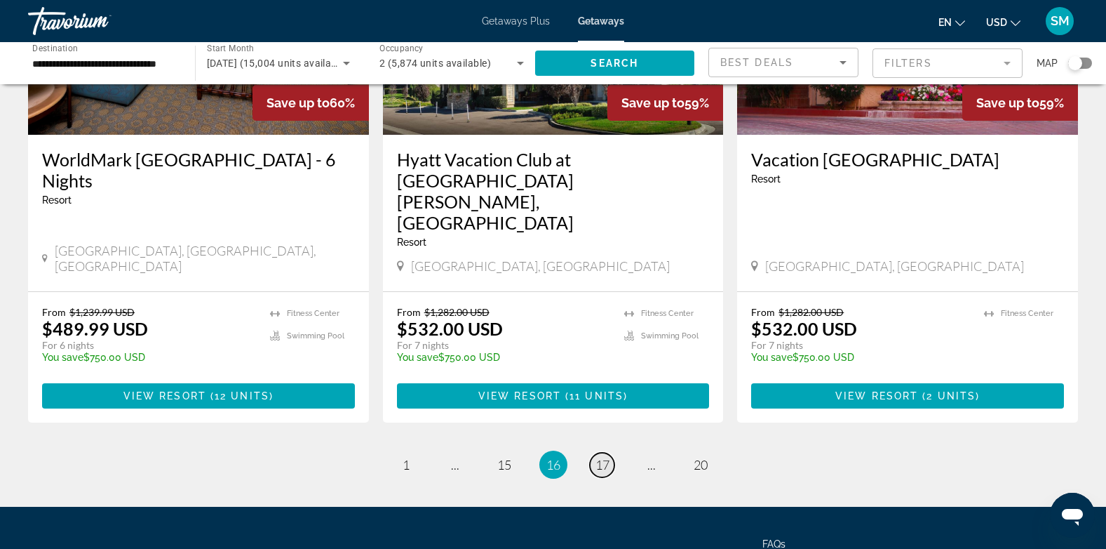
click at [601, 457] on span "17" at bounding box center [603, 464] width 14 height 15
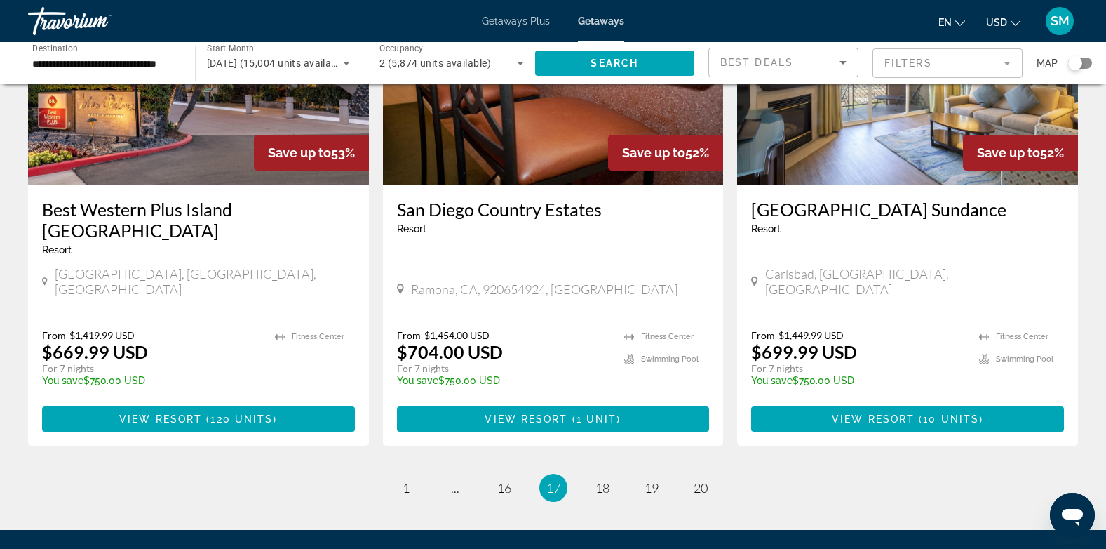
scroll to position [1738, 0]
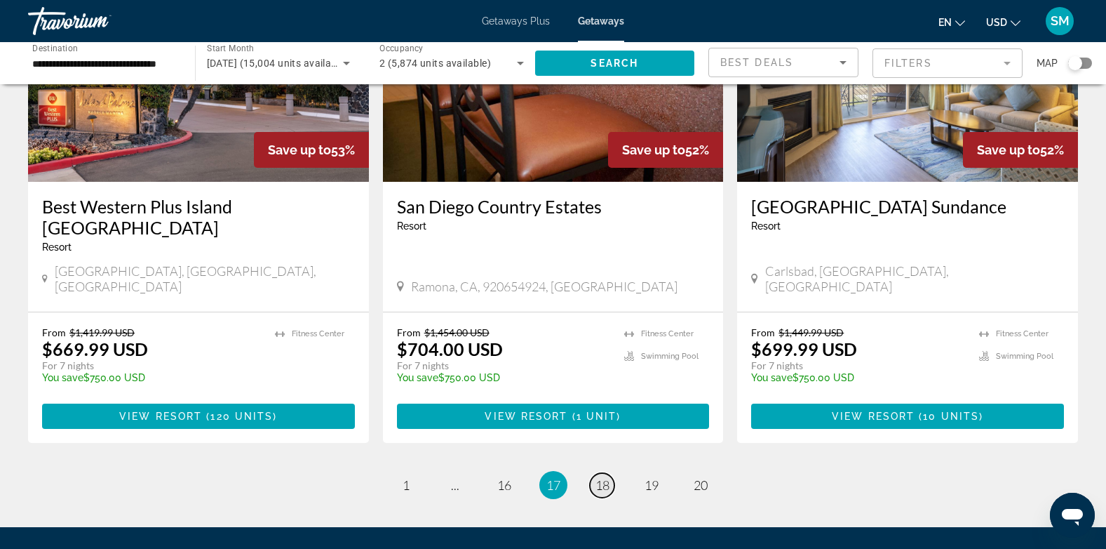
click at [602, 477] on span "18" at bounding box center [603, 484] width 14 height 15
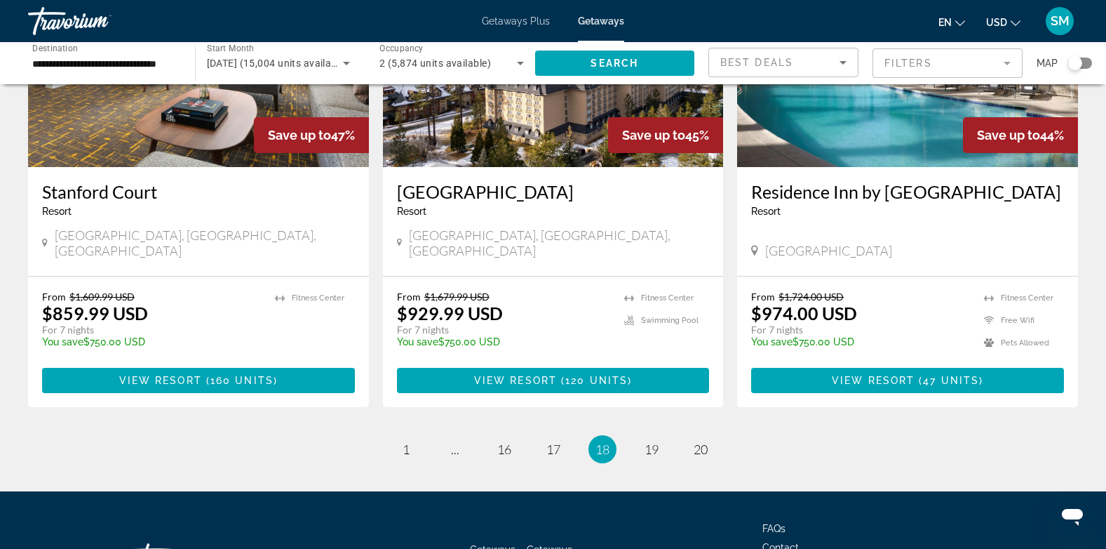
scroll to position [1729, 0]
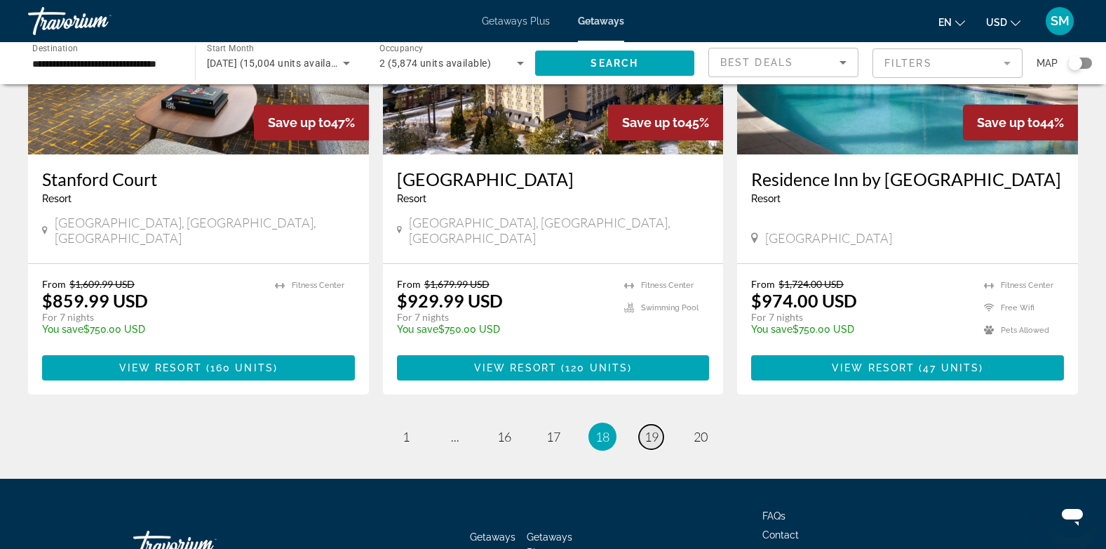
click at [649, 429] on span "19" at bounding box center [652, 436] width 14 height 15
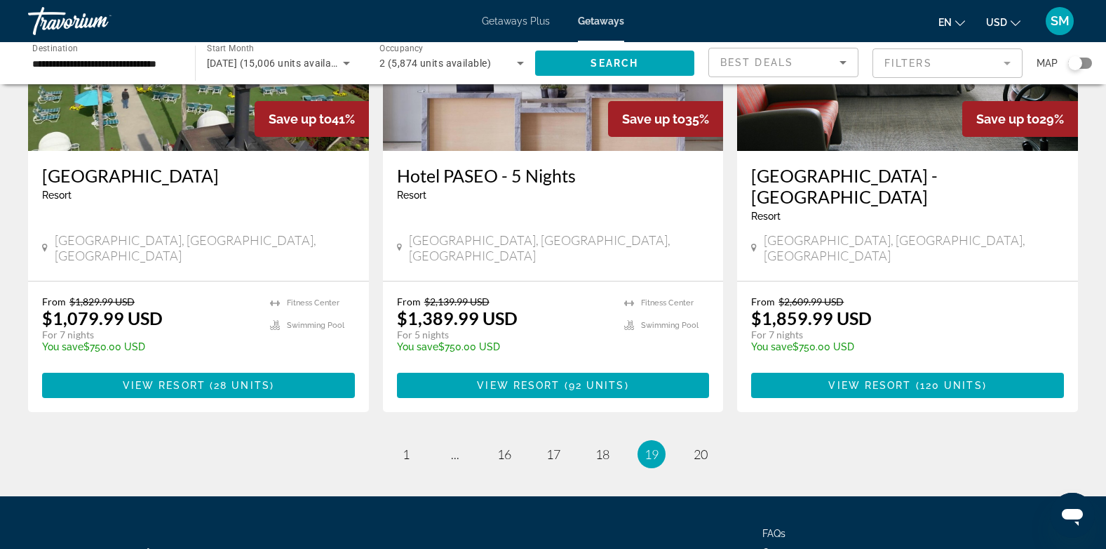
scroll to position [1778, 0]
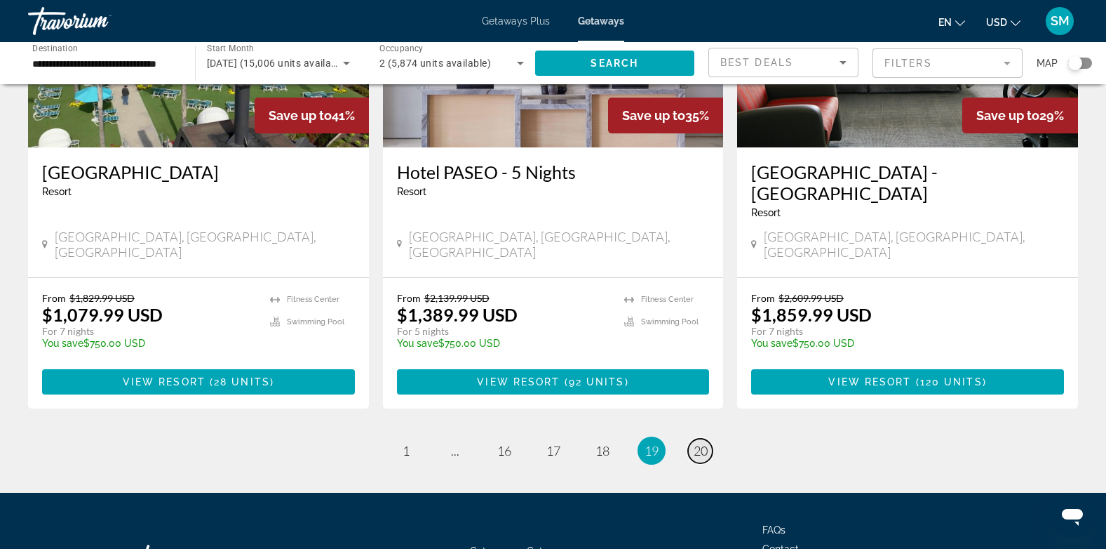
click at [702, 443] on span "20" at bounding box center [701, 450] width 14 height 15
